Goal: Information Seeking & Learning: Check status

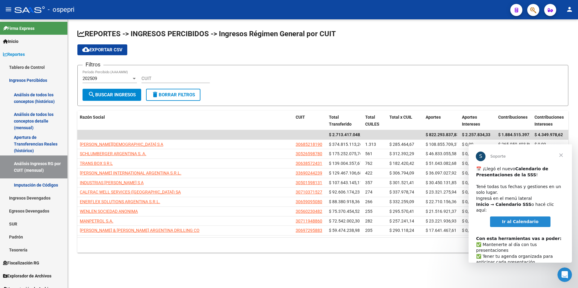
click at [142, 77] on input "CUIT" at bounding box center [176, 78] width 68 height 5
paste input "30-57672171-0"
click at [124, 97] on span "search Buscar Ingresos" at bounding box center [112, 94] width 48 height 5
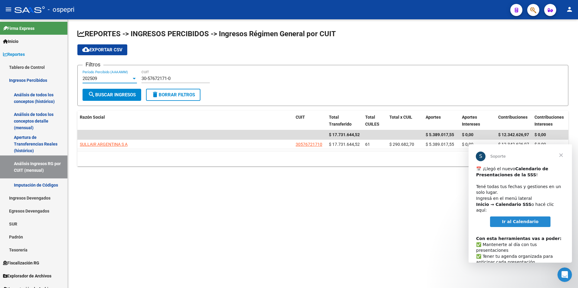
click at [114, 78] on div "202509" at bounding box center [107, 78] width 49 height 5
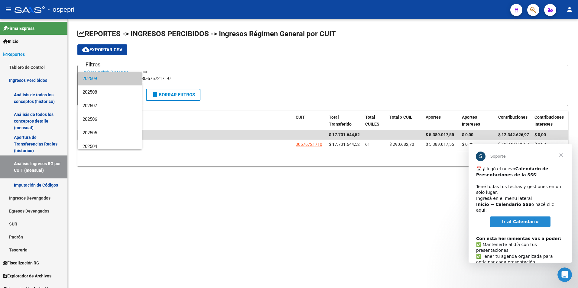
click at [266, 72] on div at bounding box center [289, 144] width 578 height 288
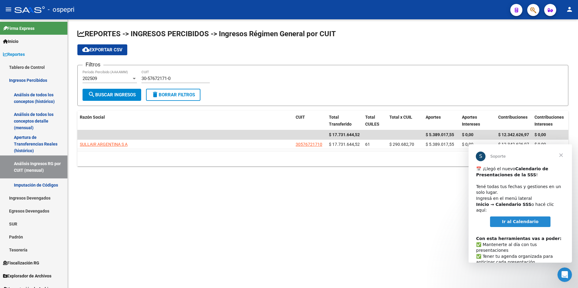
click at [119, 72] on div "202509 Período Percibido (AAAAMM)" at bounding box center [110, 76] width 54 height 13
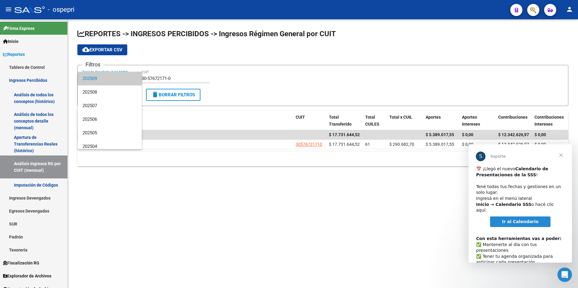
click at [276, 76] on div at bounding box center [289, 144] width 578 height 288
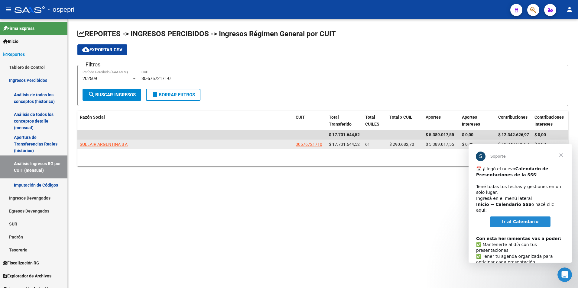
click at [90, 142] on span "SULLAIR ARGENTINA S A" at bounding box center [104, 144] width 48 height 5
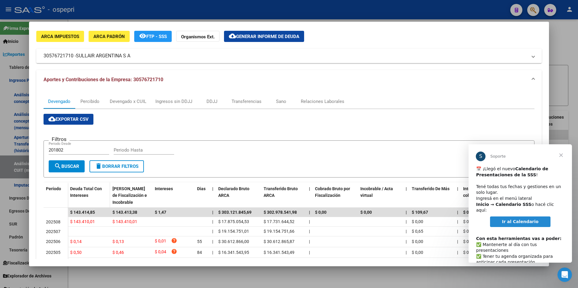
scroll to position [30, 0]
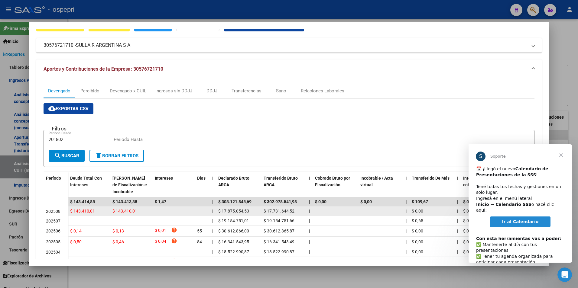
click at [104, 207] on datatable-body-cell "$ 143.410,01" at bounding box center [89, 211] width 42 height 9
click at [156, 208] on datatable-body-cell at bounding box center [173, 211] width 42 height 9
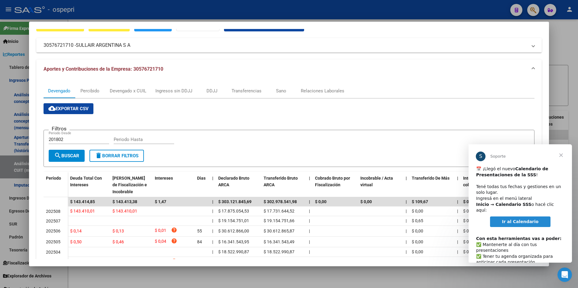
click at [564, 157] on span "Cerrar" at bounding box center [561, 156] width 22 height 22
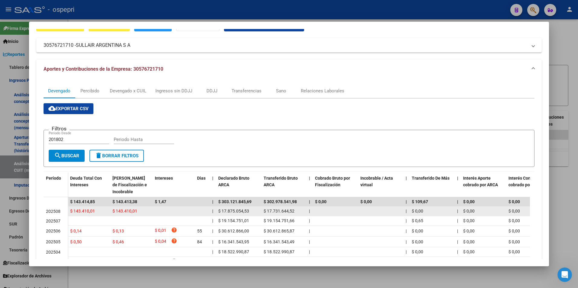
click at [162, 213] on datatable-body-cell at bounding box center [173, 211] width 42 height 9
drag, startPoint x: 340, startPoint y: 213, endPoint x: 330, endPoint y: 215, distance: 10.4
click at [338, 214] on datatable-body-cell at bounding box center [335, 211] width 45 height 9
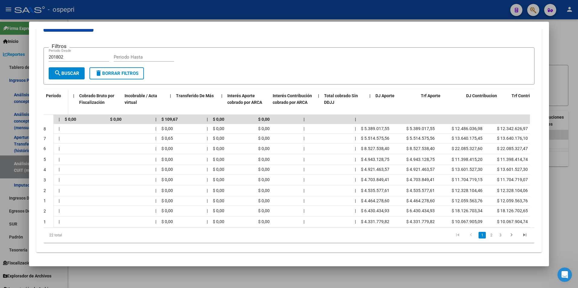
scroll to position [0, 260]
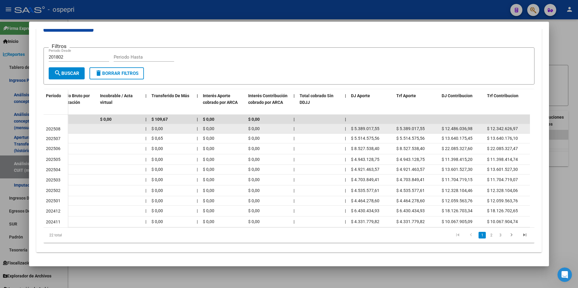
click at [397, 126] on span "$ 5.389.017,55" at bounding box center [410, 128] width 28 height 5
click at [421, 126] on span "$ 5.389.017,55" at bounding box center [410, 128] width 28 height 5
drag, startPoint x: 448, startPoint y: 124, endPoint x: 458, endPoint y: 124, distance: 10.6
click at [458, 126] on span "$ 12.486.036,98" at bounding box center [457, 128] width 31 height 5
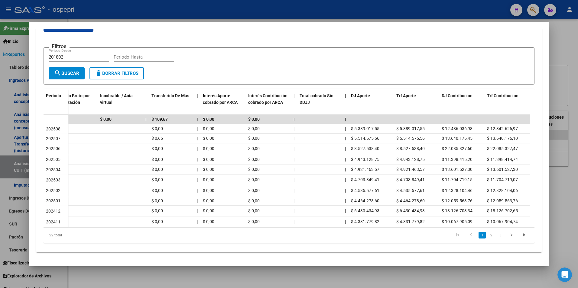
drag, startPoint x: 383, startPoint y: 228, endPoint x: 358, endPoint y: 226, distance: 25.2
click at [358, 228] on div "22 total 1 2 3" at bounding box center [289, 235] width 491 height 15
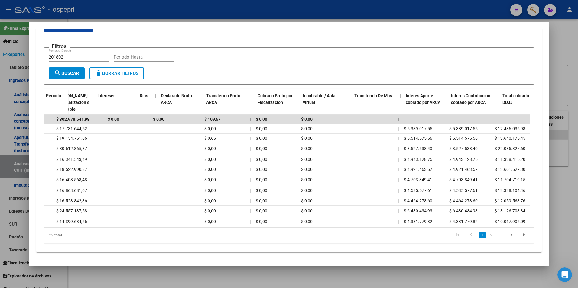
scroll to position [0, 0]
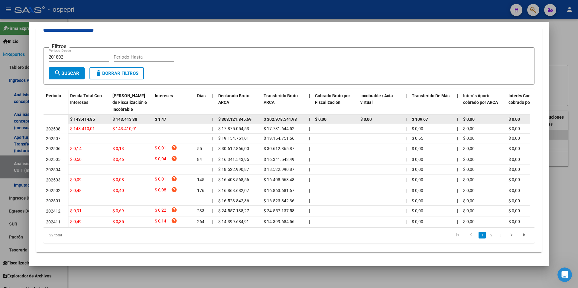
click at [189, 116] on div "$ 1,47" at bounding box center [173, 119] width 37 height 7
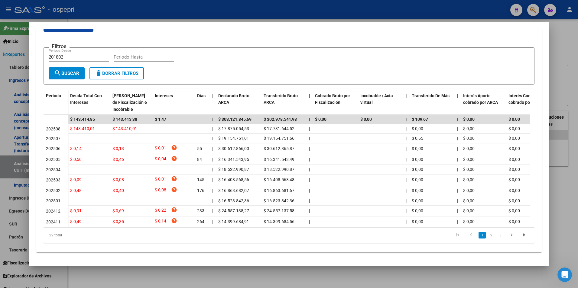
click at [560, 124] on div at bounding box center [289, 144] width 578 height 288
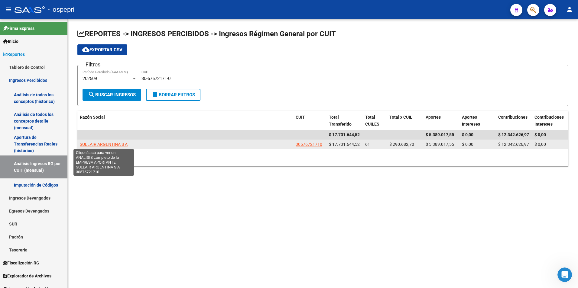
click at [120, 145] on span "SULLAIR ARGENTINA S A" at bounding box center [104, 144] width 48 height 5
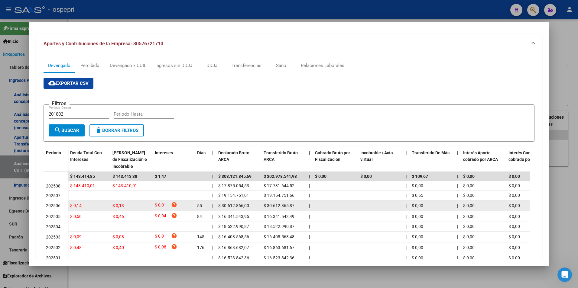
scroll to position [60, 0]
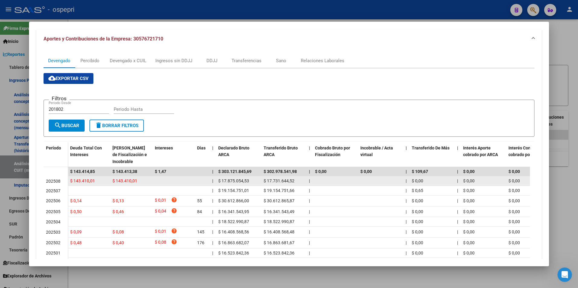
click at [142, 181] on div "$ 143.410,01" at bounding box center [130, 181] width 37 height 7
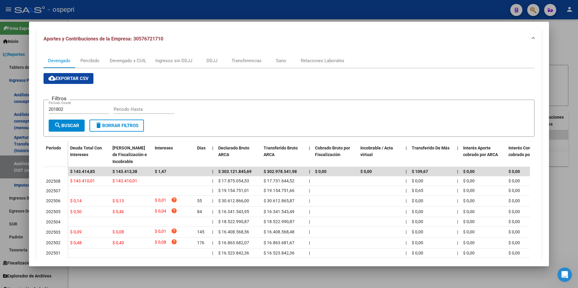
scroll to position [30, 0]
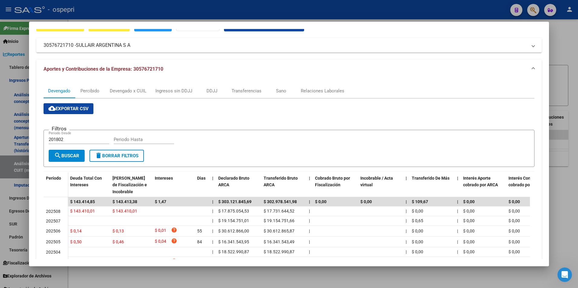
click at [573, 83] on div at bounding box center [289, 144] width 578 height 288
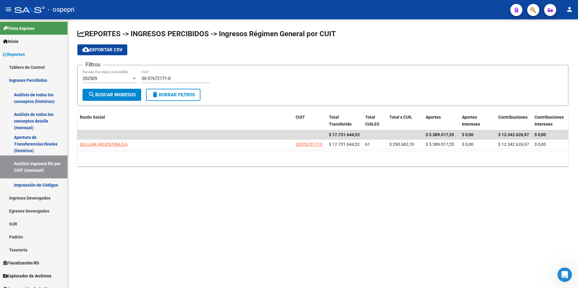
click at [174, 76] on div "30-57672171-0 CUIT" at bounding box center [176, 76] width 68 height 13
paste input
click at [136, 93] on span "search Buscar Ingresos" at bounding box center [112, 94] width 48 height 5
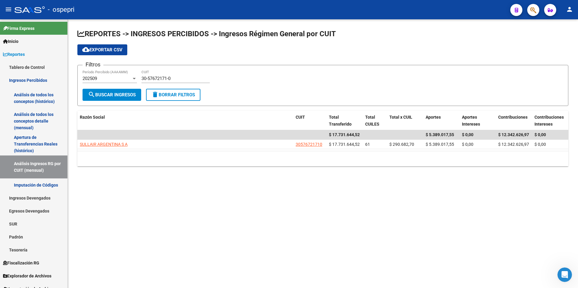
click at [119, 80] on div "202509" at bounding box center [107, 78] width 49 height 5
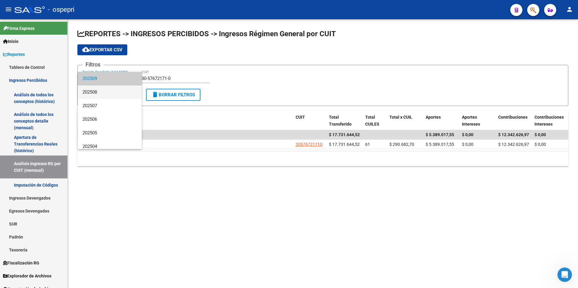
drag, startPoint x: 112, startPoint y: 94, endPoint x: 156, endPoint y: 88, distance: 44.6
click at [114, 94] on span "202508" at bounding box center [110, 93] width 54 height 14
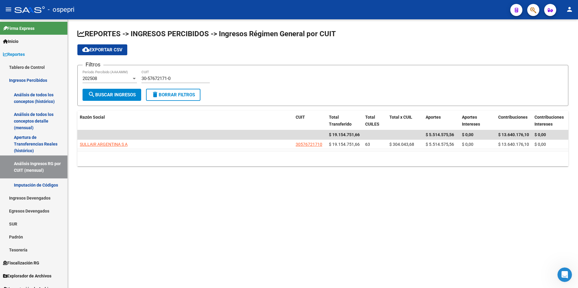
click at [453, 58] on app-list-header "REPORTES -> INGRESOS PERCIBIDOS -> Ingresos Régimen General por CUIT cloud_down…" at bounding box center [322, 67] width 491 height 77
drag, startPoint x: 185, startPoint y: 80, endPoint x: 106, endPoint y: 81, distance: 78.9
click at [90, 91] on form "Filtros 202508 Período Percibido (AAAAMM) 30-57672171-0 CUIT search Buscar Ingr…" at bounding box center [322, 85] width 491 height 41
paste input "71692751-9"
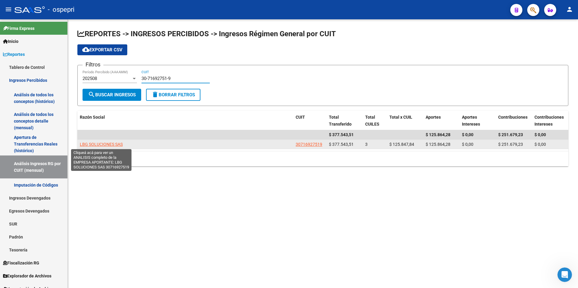
type input "30-71692751-9"
click at [97, 145] on span "LBG SOLUCIONES SAS" at bounding box center [101, 144] width 43 height 5
type textarea "30716927519"
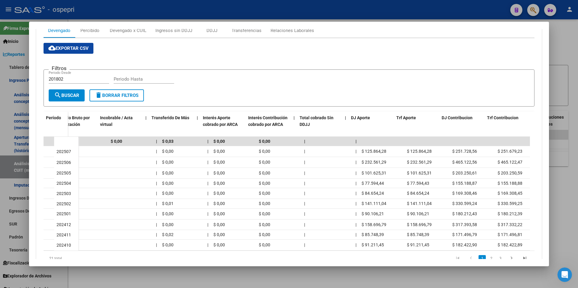
scroll to position [0, 260]
